Goal: Information Seeking & Learning: Find specific fact

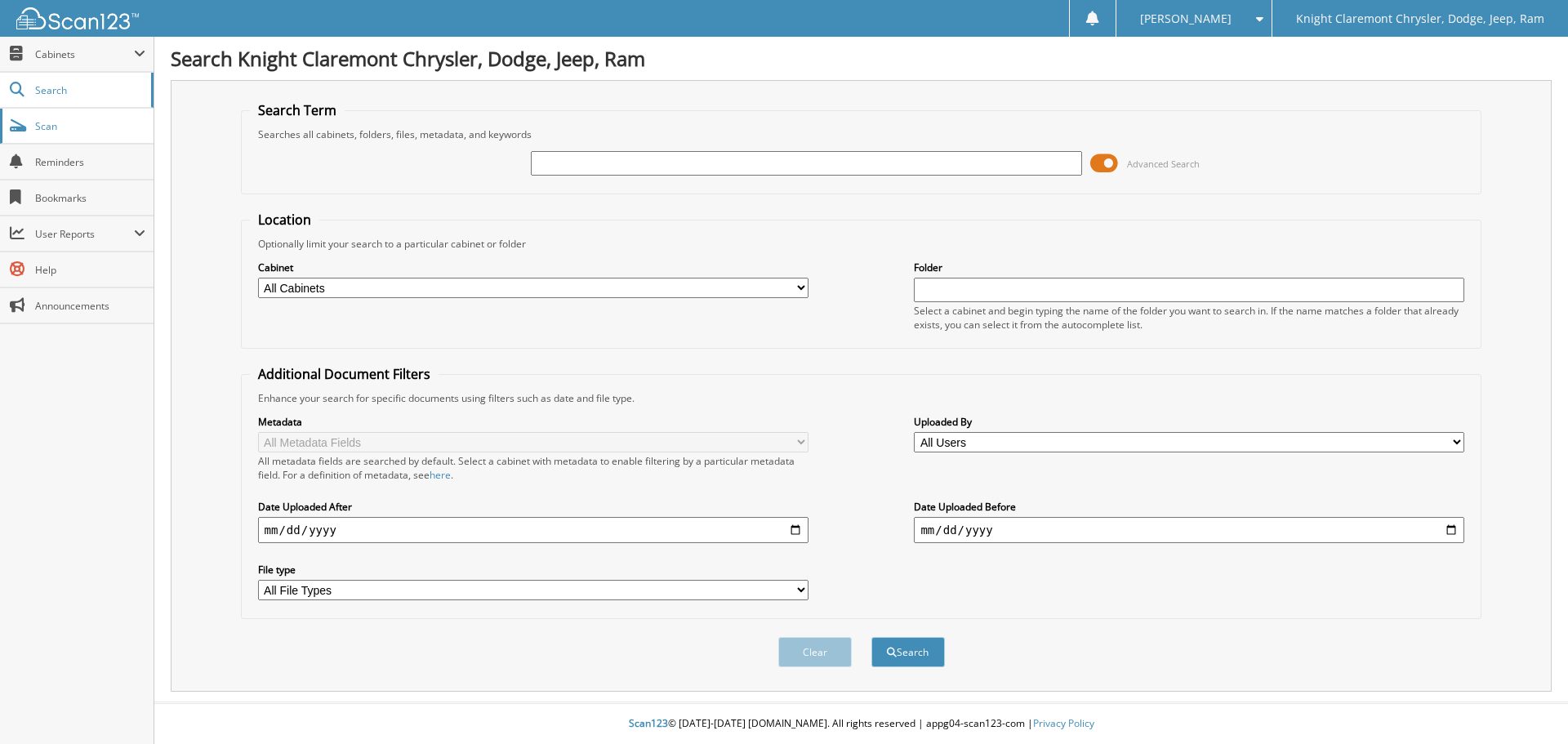
click at [69, 132] on link "Scan" at bounding box center [77, 126] width 154 height 35
type input "R250913"
click at [871, 637] on button "Search" at bounding box center [908, 651] width 74 height 31
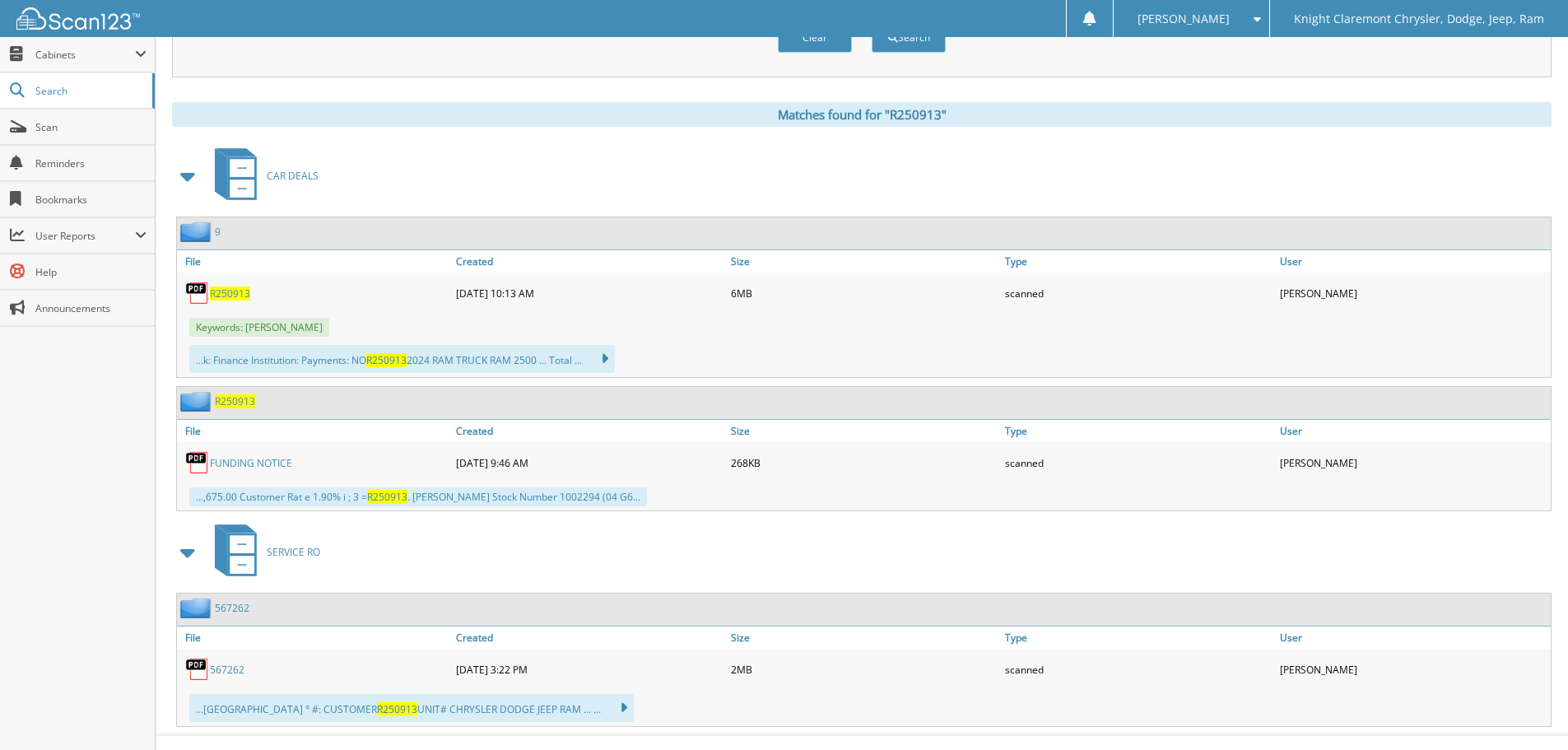
scroll to position [647, 0]
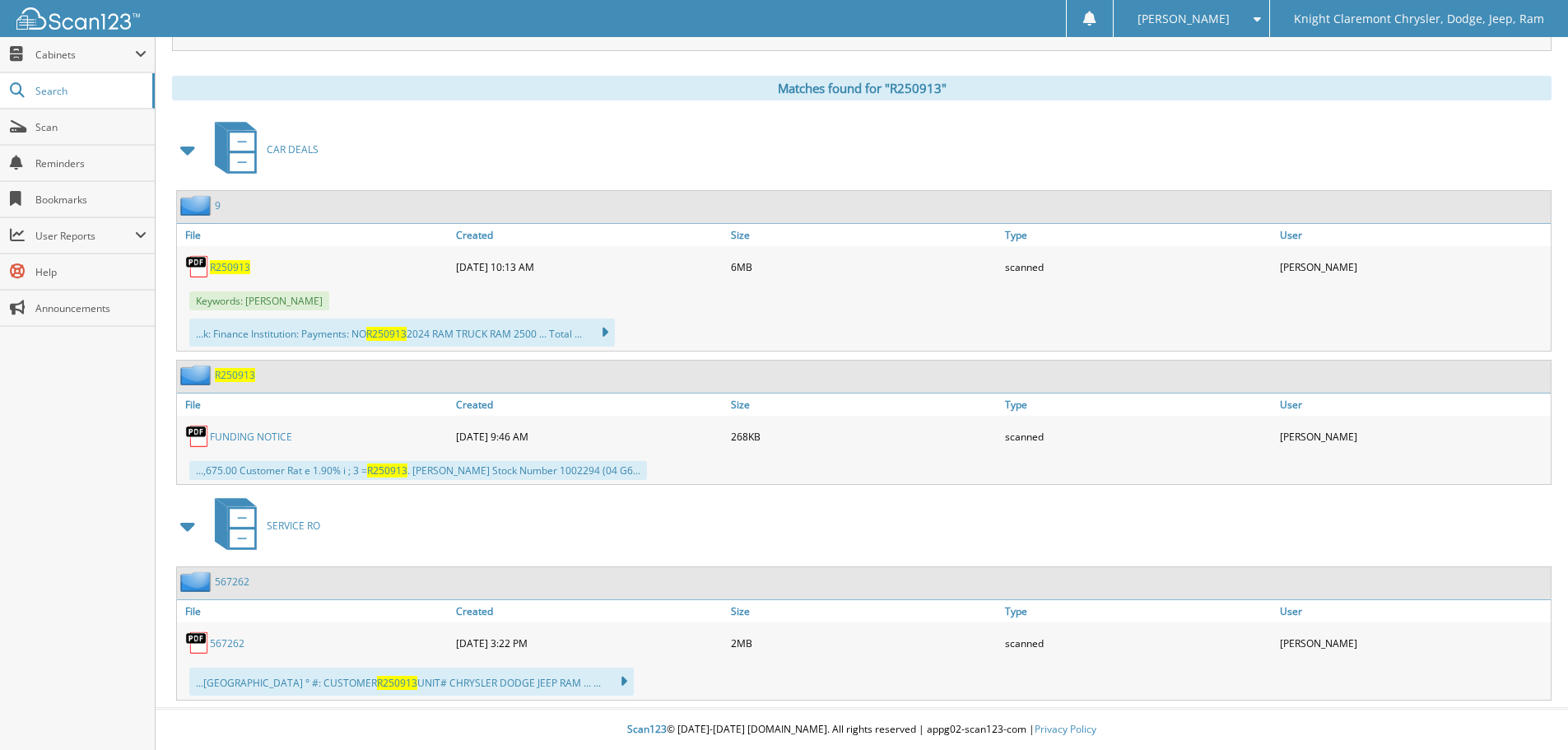
click at [229, 643] on link "567262" at bounding box center [227, 643] width 35 height 14
click at [245, 417] on div "FUNDING NOTICE [DATE] 9:46 AM 268KB scanned" at bounding box center [863, 436] width 1374 height 41
click at [245, 431] on link "FUNDING NOTICE" at bounding box center [251, 437] width 82 height 14
click at [230, 436] on link "FUNDING NOTICE" at bounding box center [251, 437] width 82 height 14
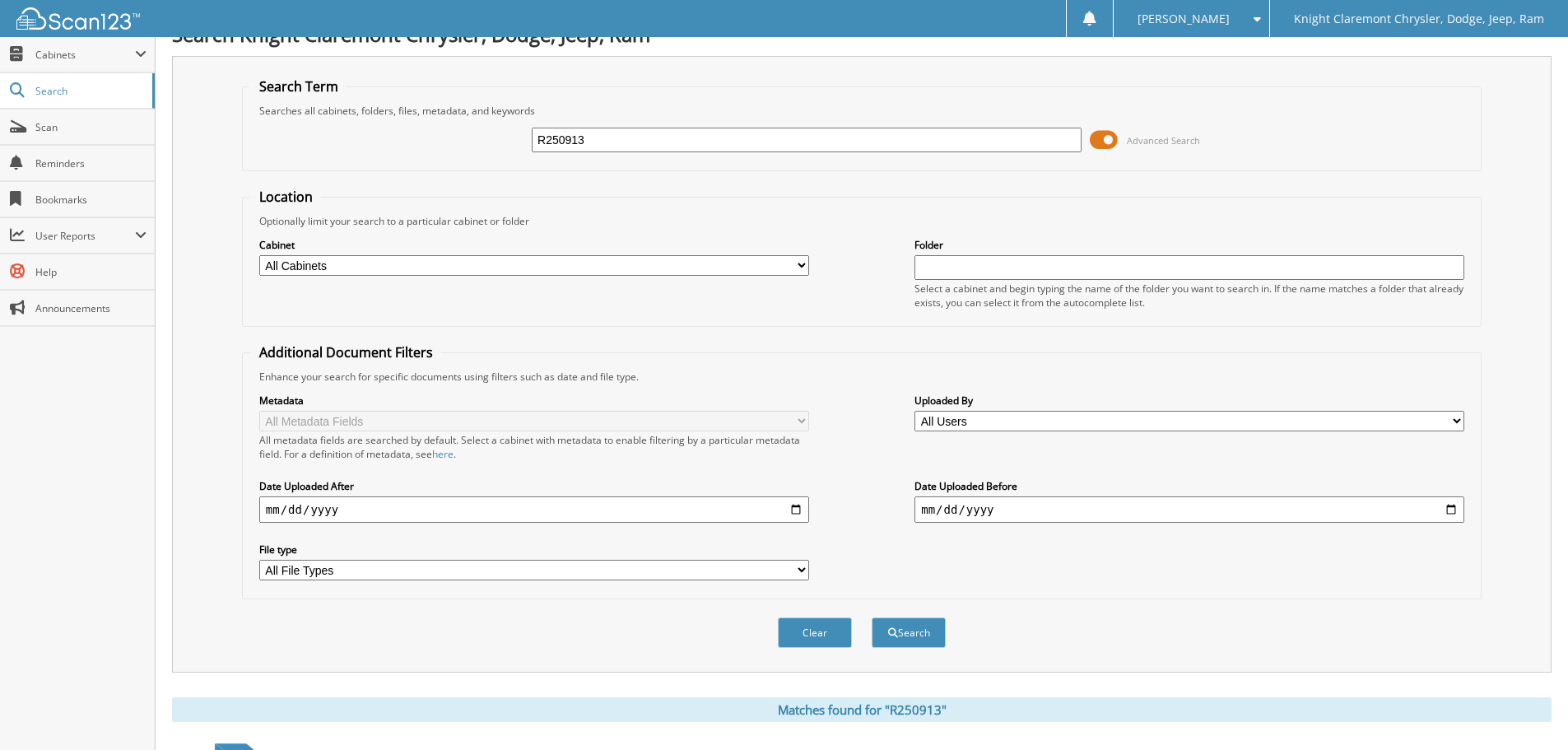
scroll to position [0, 0]
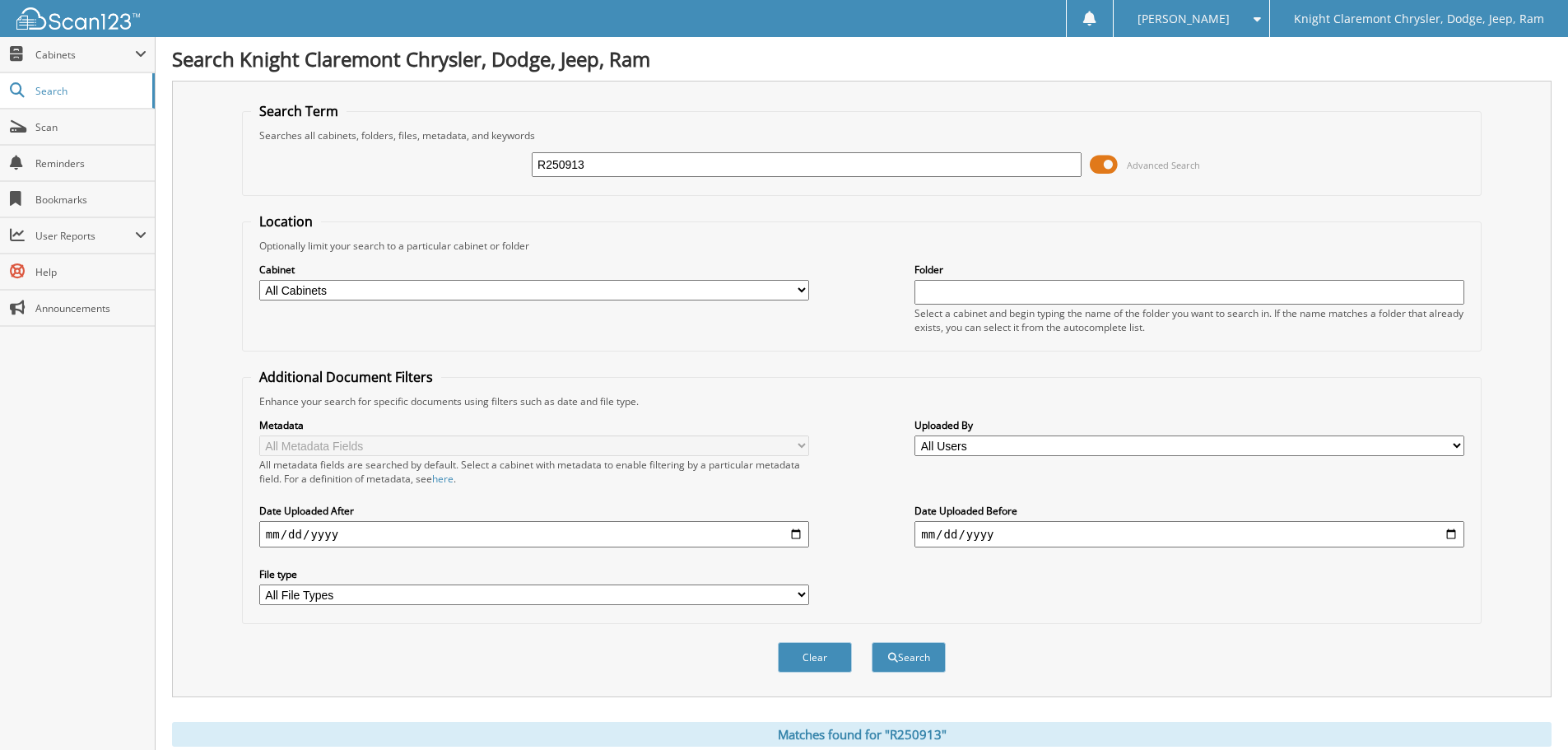
drag, startPoint x: 698, startPoint y: 161, endPoint x: 323, endPoint y: 206, distance: 377.7
click at [323, 206] on form "Search Term Searches all cabinets, folders, files, metadata, and keywords R2509…" at bounding box center [862, 396] width 1240 height 588
type input "H"
paste input "R250913"
type input "R250913"
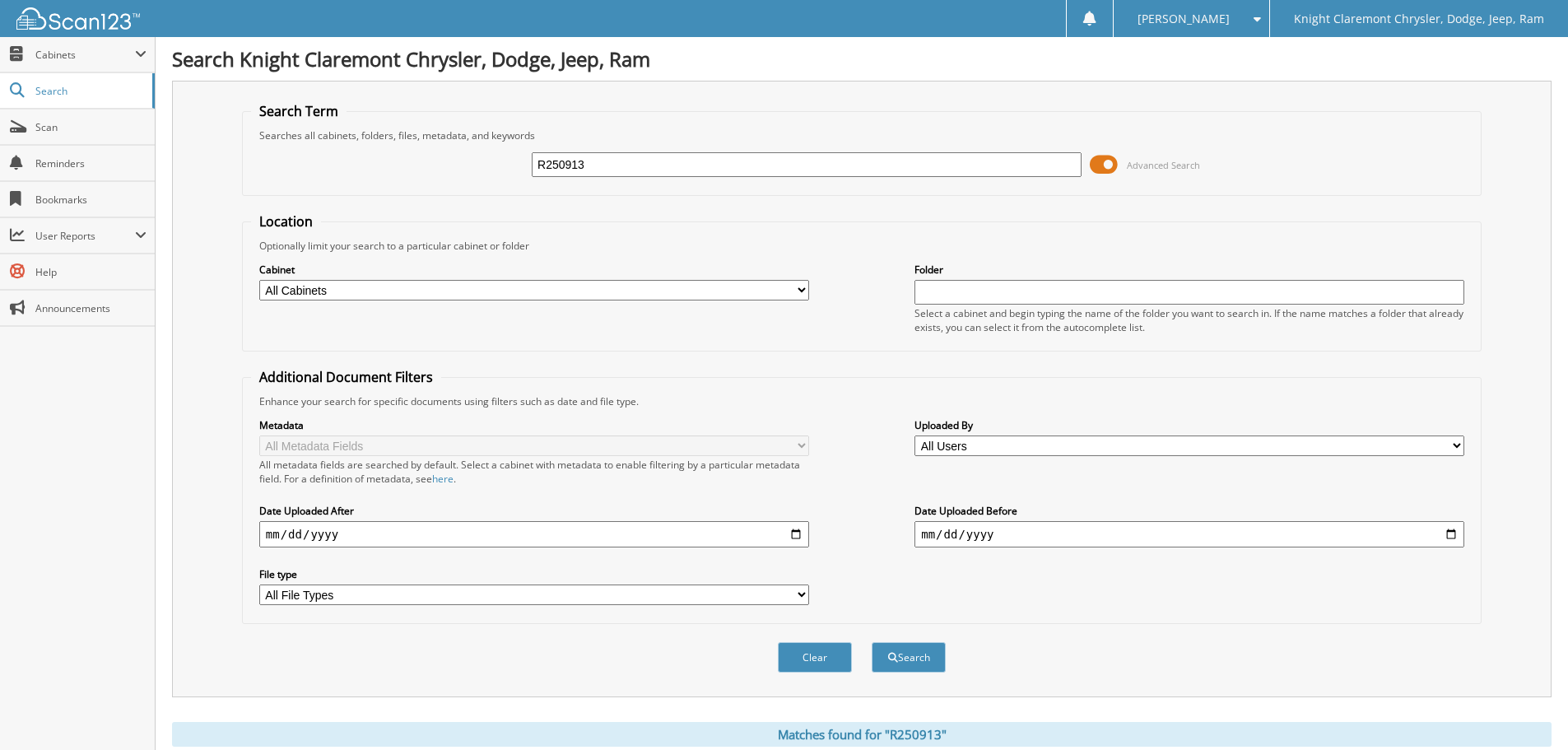
click at [872, 642] on button "Search" at bounding box center [908, 657] width 74 height 31
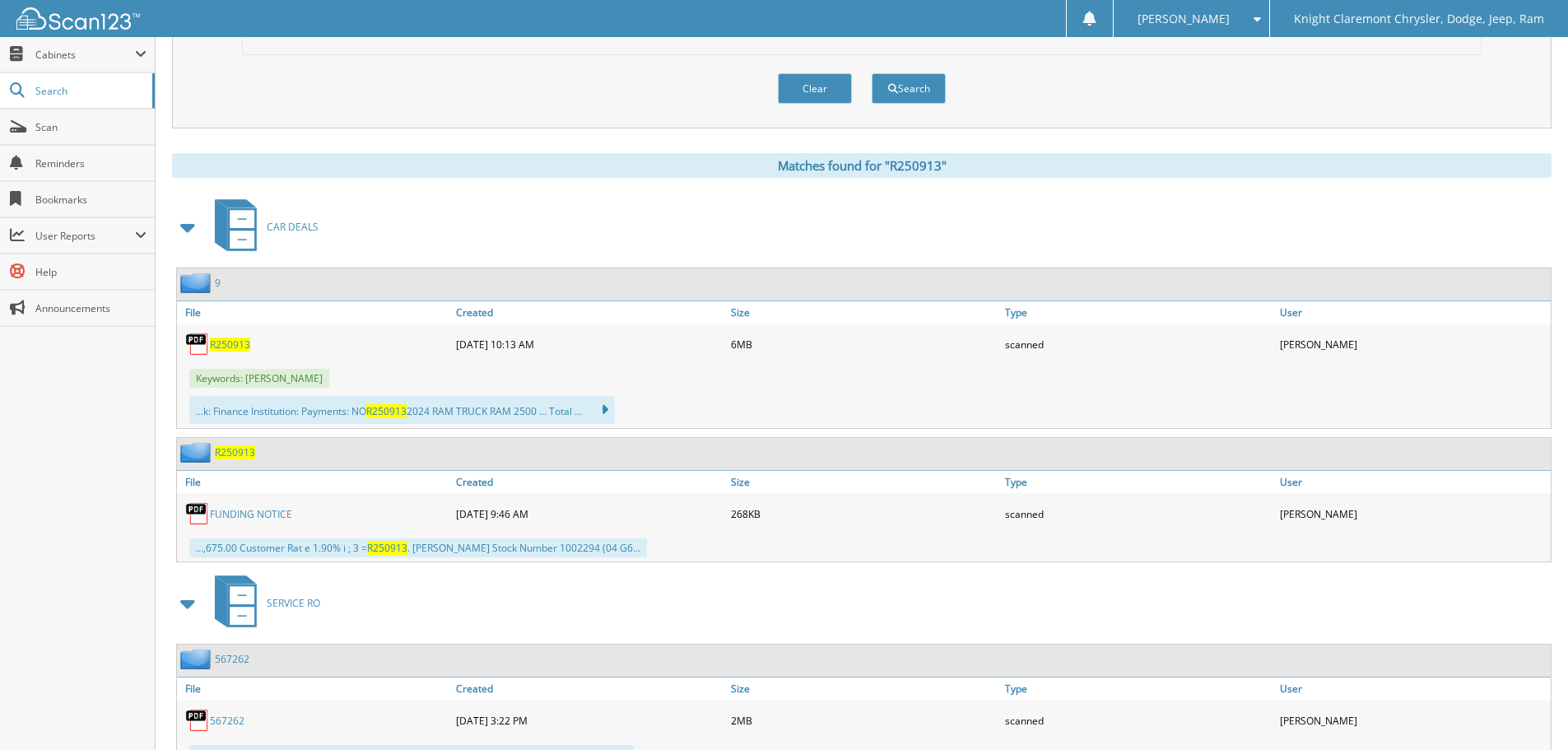
scroll to position [576, 0]
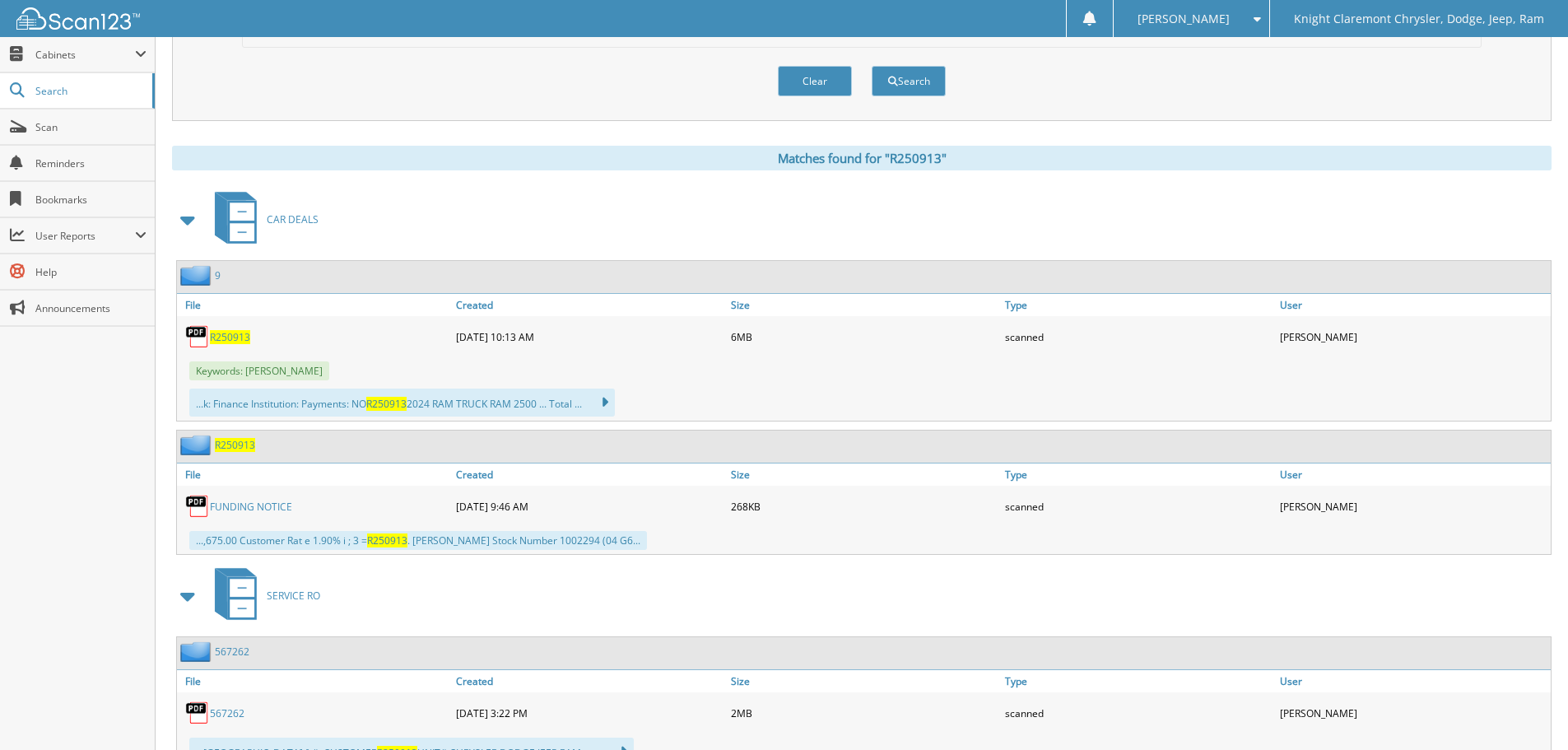
click at [221, 338] on span "R250913" at bounding box center [230, 337] width 41 height 14
click at [51, 140] on link "Scan" at bounding box center [77, 127] width 155 height 36
